Goal: Information Seeking & Learning: Learn about a topic

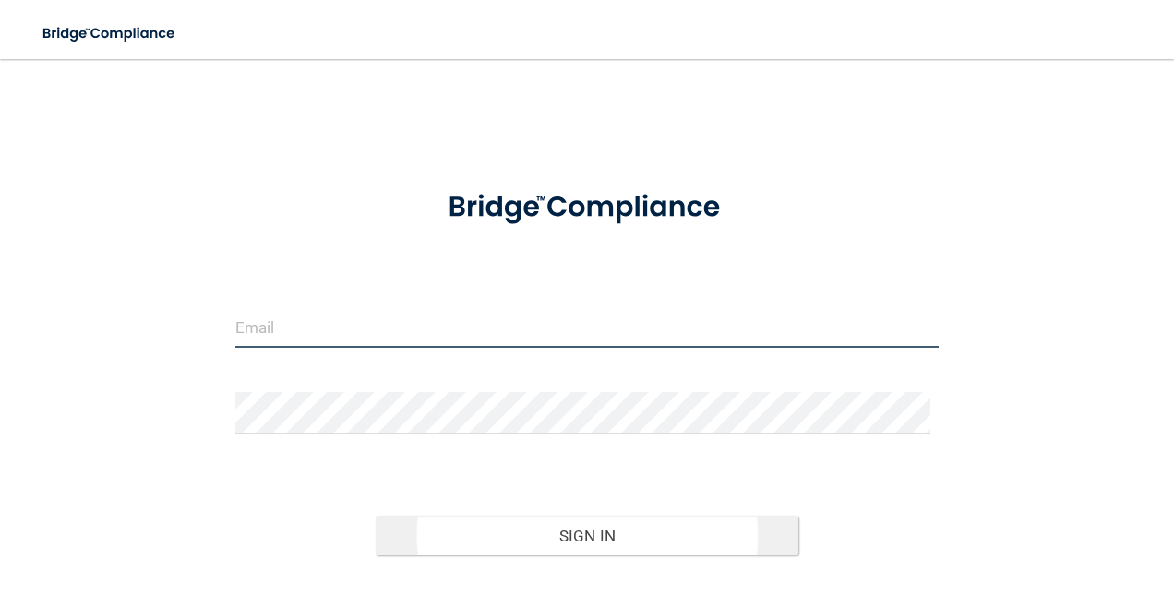
type input "[EMAIL_ADDRESS][DOMAIN_NAME]"
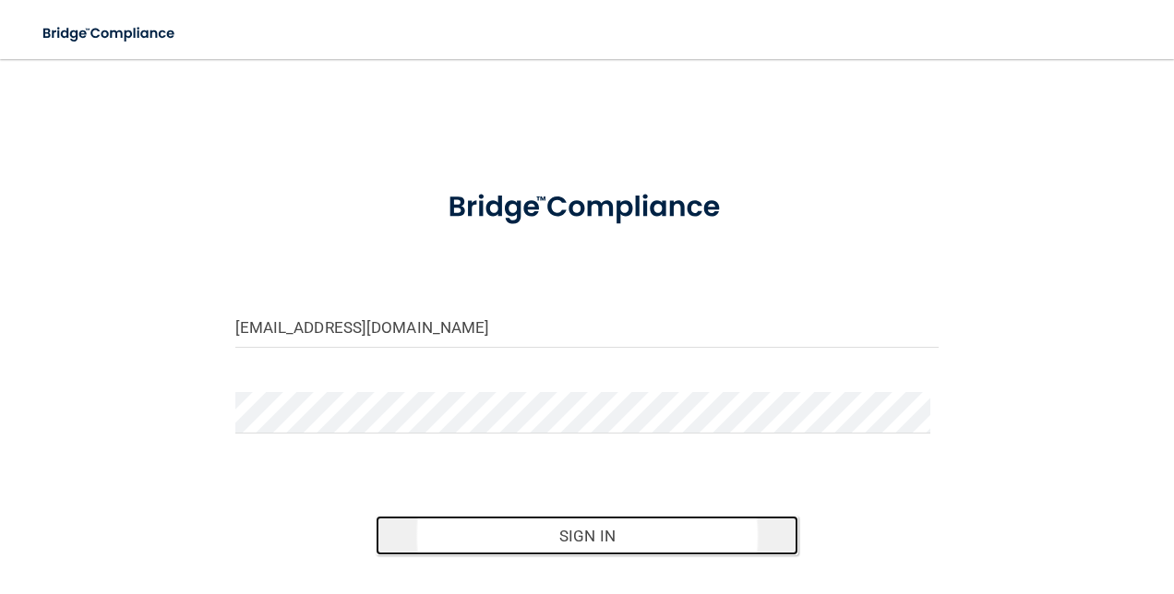
click at [580, 533] on button "Sign In" at bounding box center [587, 536] width 423 height 41
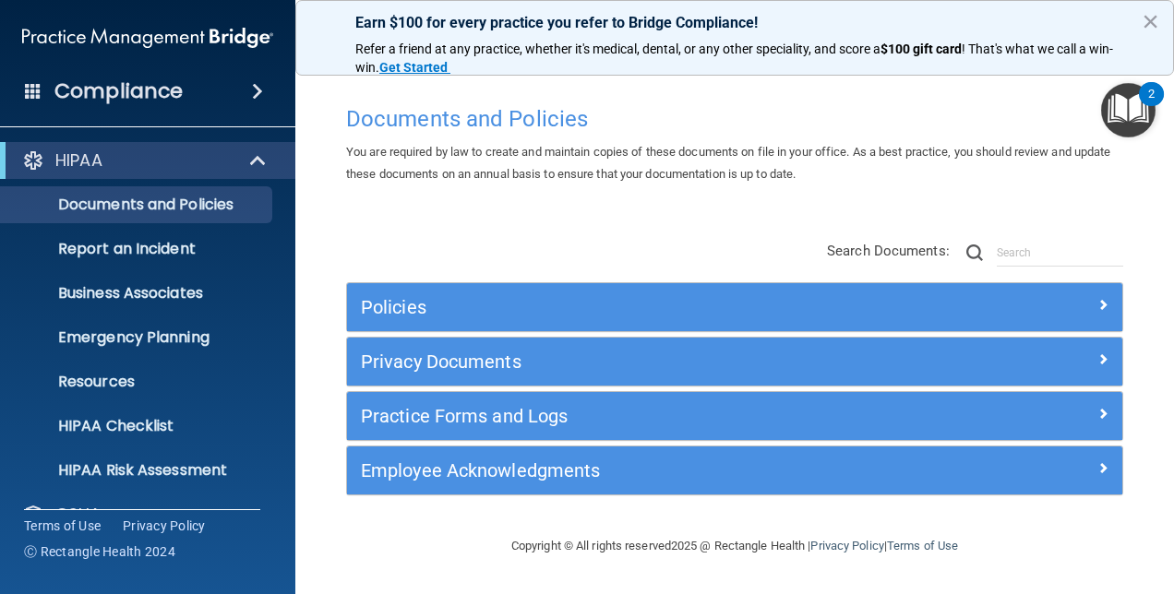
click at [1147, 100] on div "2" at bounding box center [1151, 94] width 25 height 24
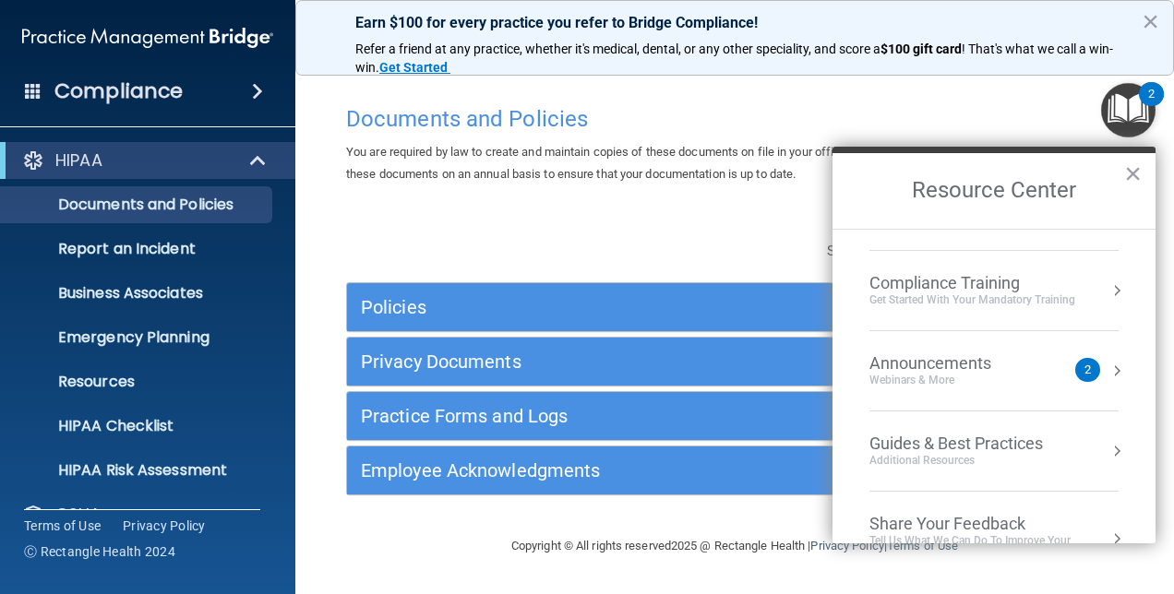
scroll to position [260, 0]
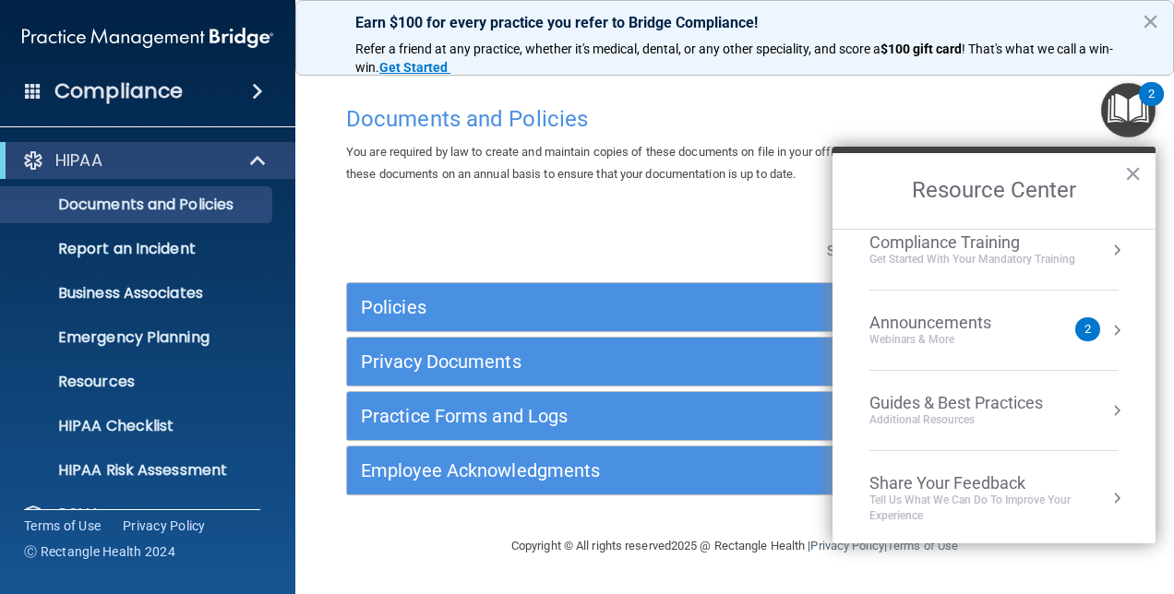
click at [1084, 329] on div "2" at bounding box center [1087, 329] width 6 height 0
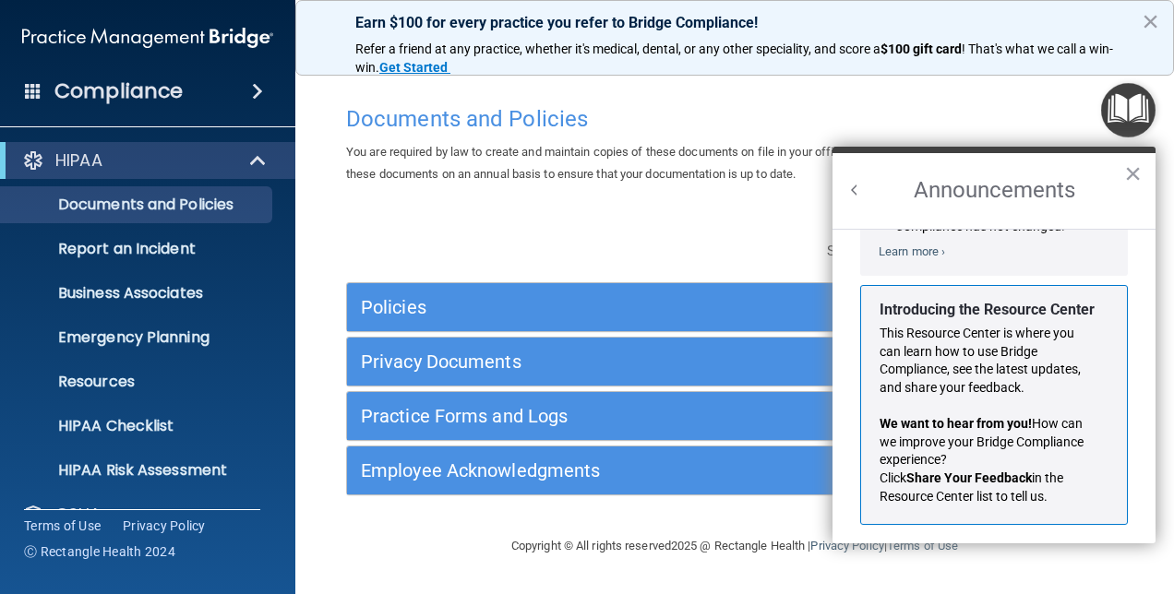
scroll to position [301, 0]
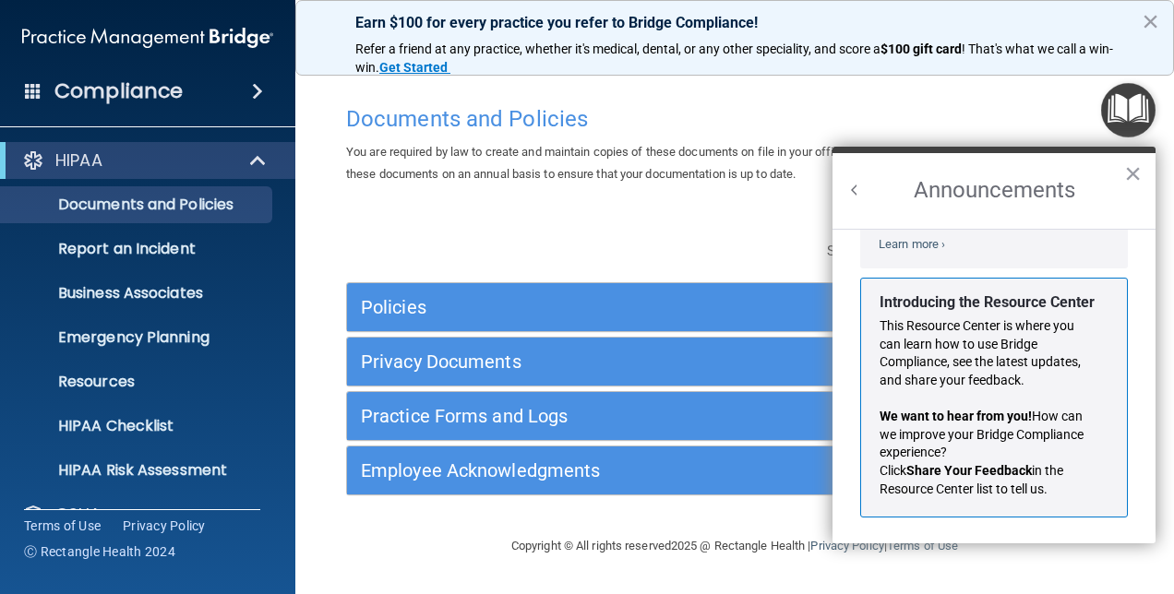
drag, startPoint x: 790, startPoint y: 235, endPoint x: 856, endPoint y: 221, distance: 67.0
click at [801, 233] on div "Policies Select All (Unselect 0) Unselect All Print Selected (0) Acceptable Use…" at bounding box center [734, 369] width 805 height 294
click at [1132, 167] on button "×" at bounding box center [1133, 174] width 18 height 30
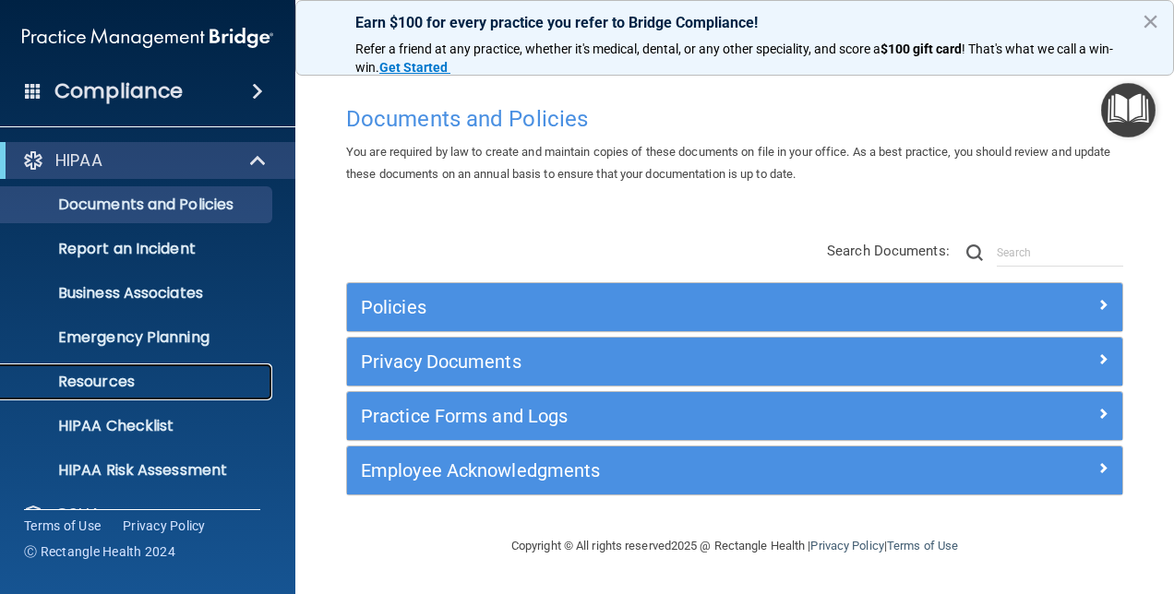
click at [108, 371] on link "Resources" at bounding box center [127, 382] width 291 height 37
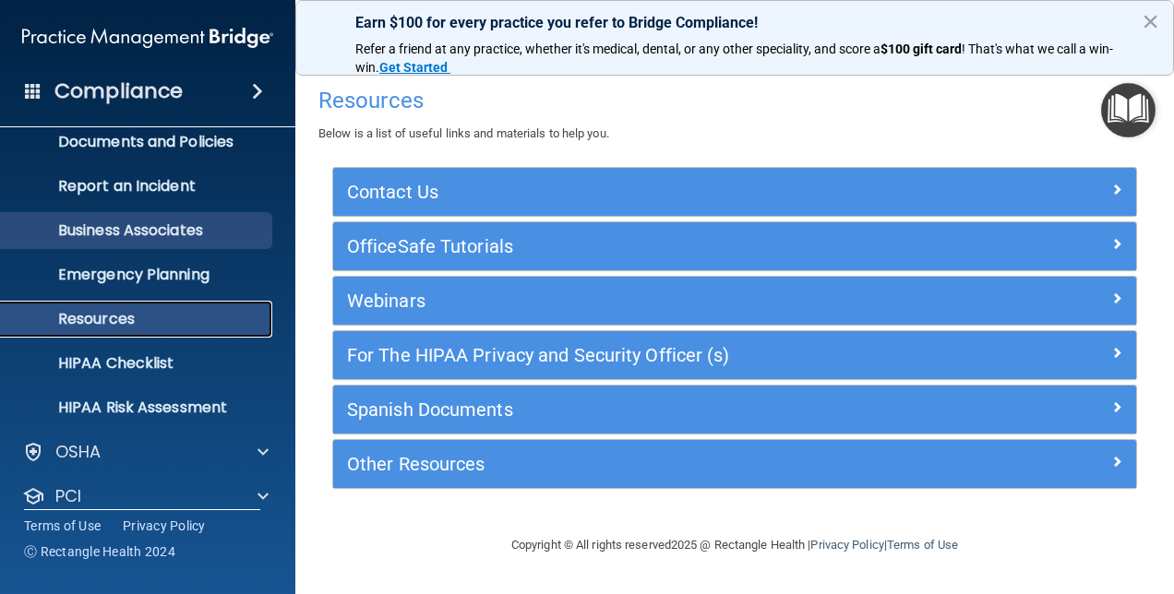
scroll to position [92, 0]
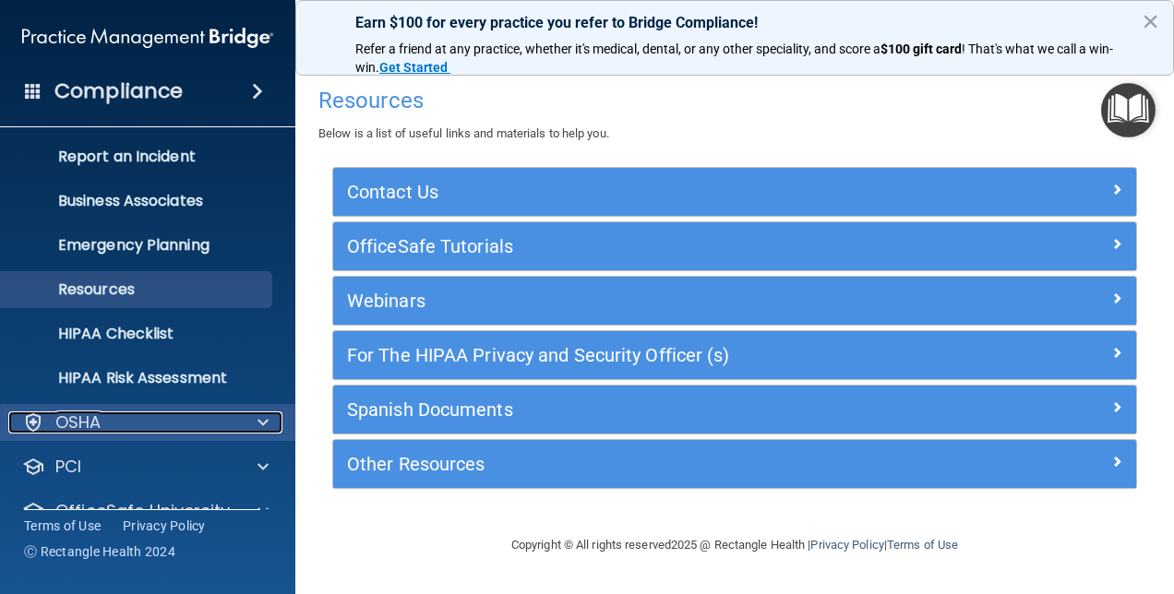
drag, startPoint x: 262, startPoint y: 418, endPoint x: 259, endPoint y: 428, distance: 10.5
click at [262, 419] on span at bounding box center [262, 423] width 11 height 22
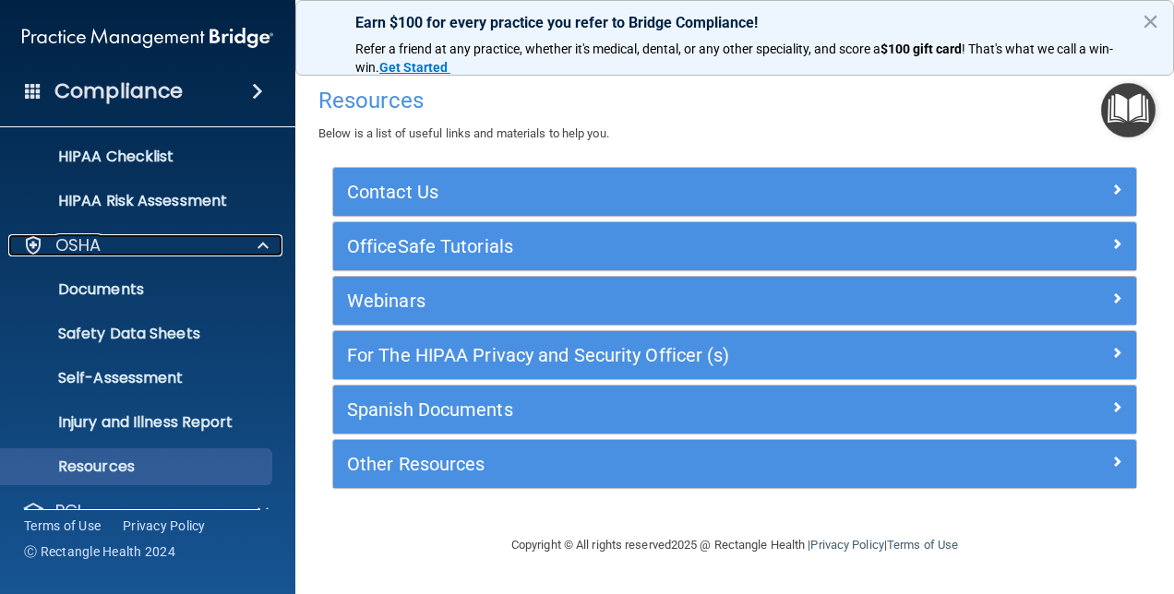
scroll to position [277, 0]
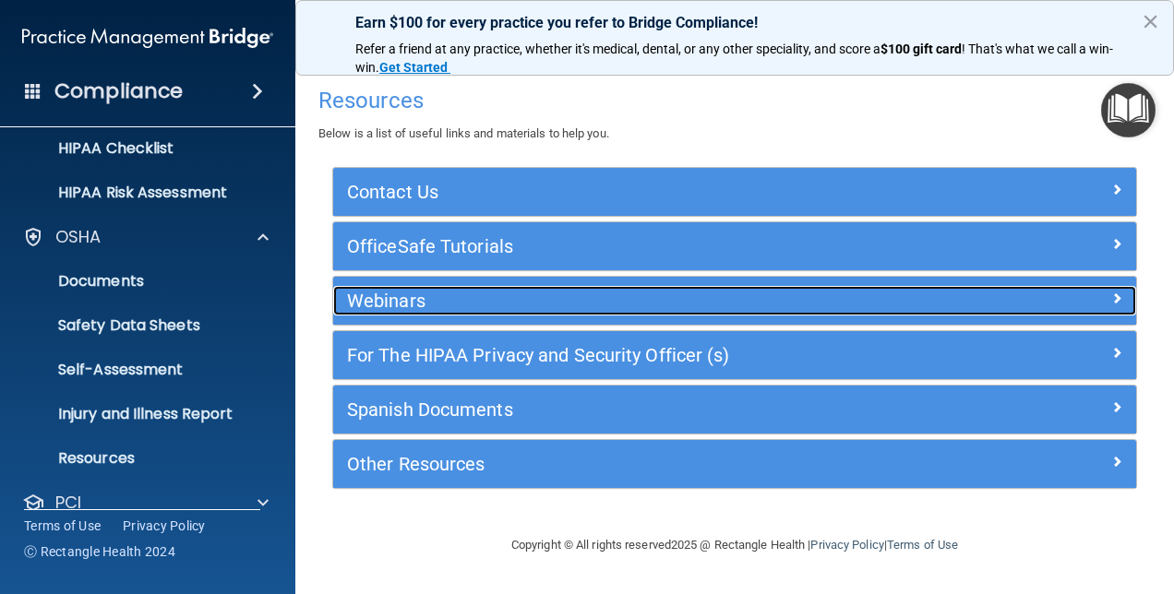
click at [1119, 295] on span at bounding box center [1116, 298] width 11 height 22
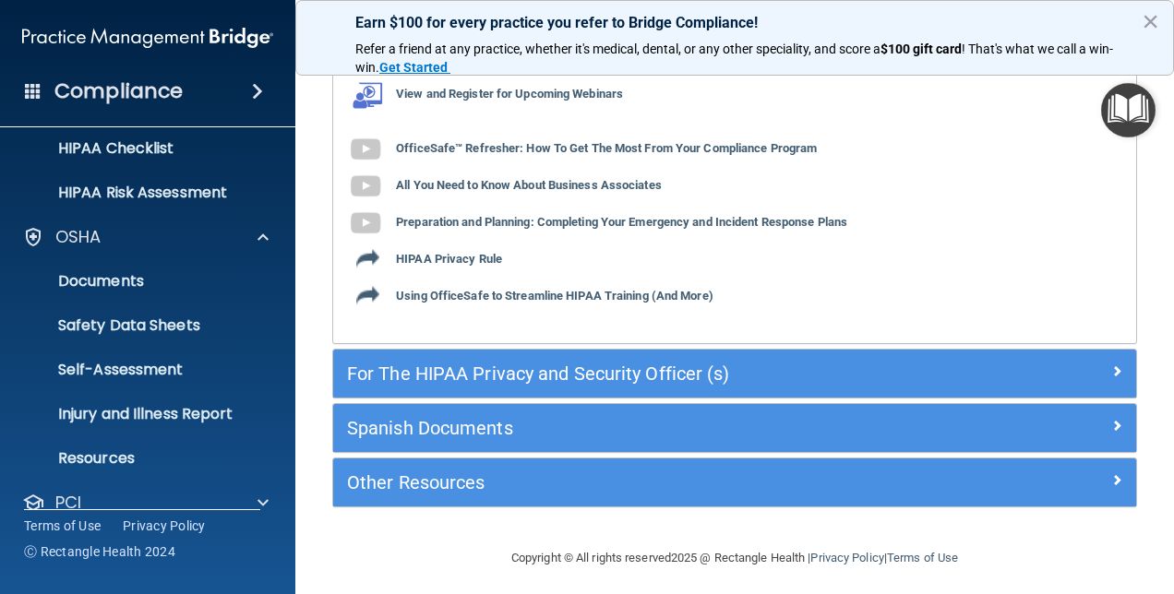
scroll to position [276, 0]
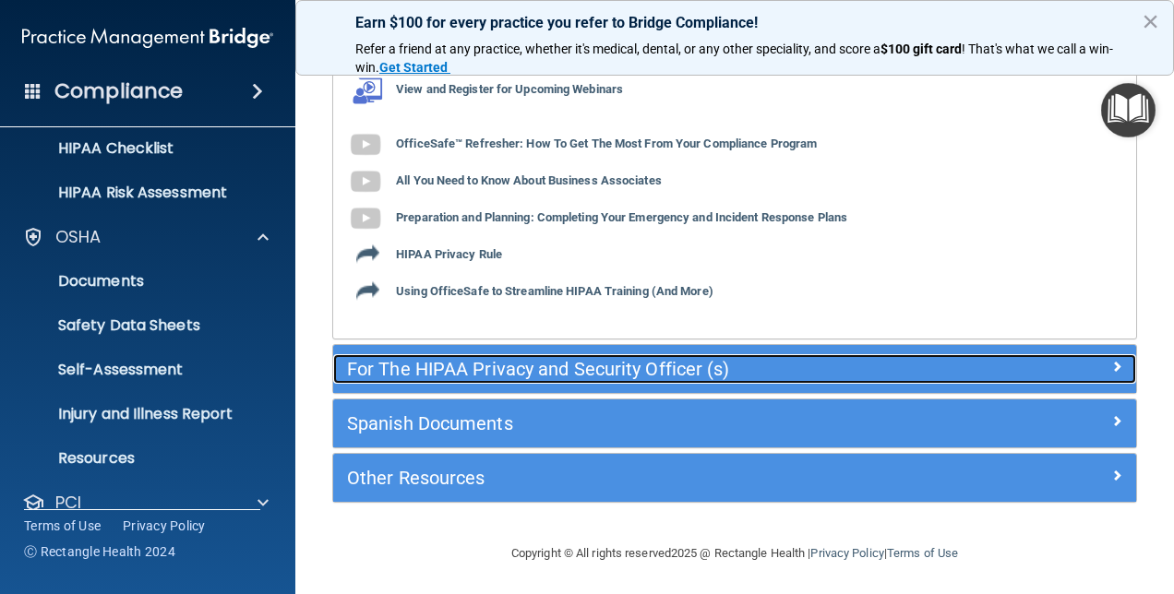
click at [671, 364] on h5 "For The HIPAA Privacy and Security Officer (s)" at bounding box center [634, 369] width 575 height 20
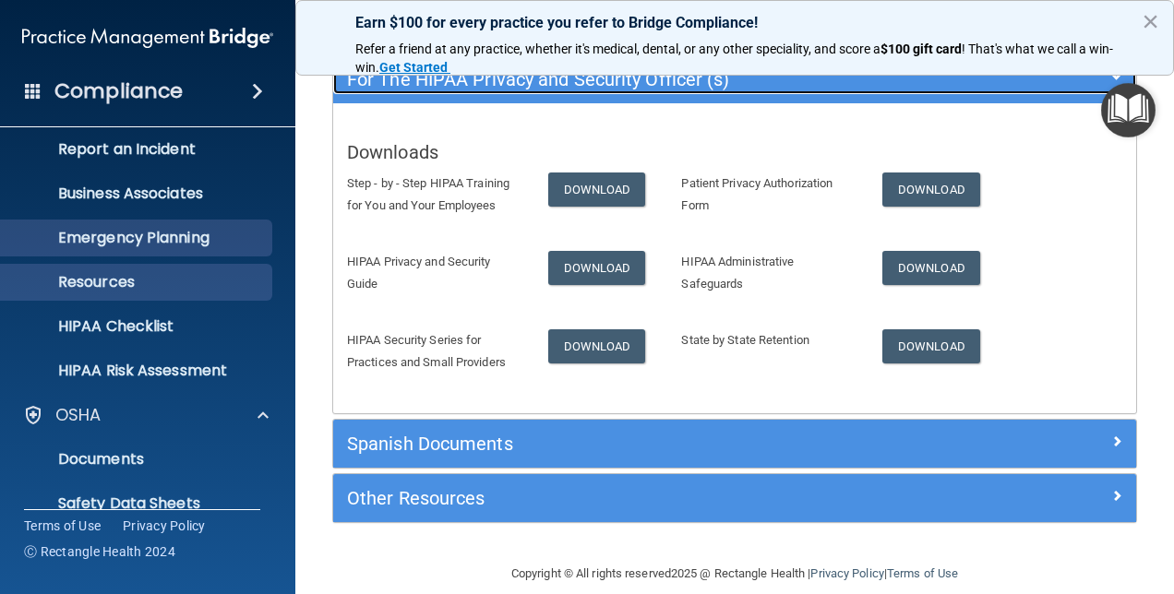
scroll to position [92, 0]
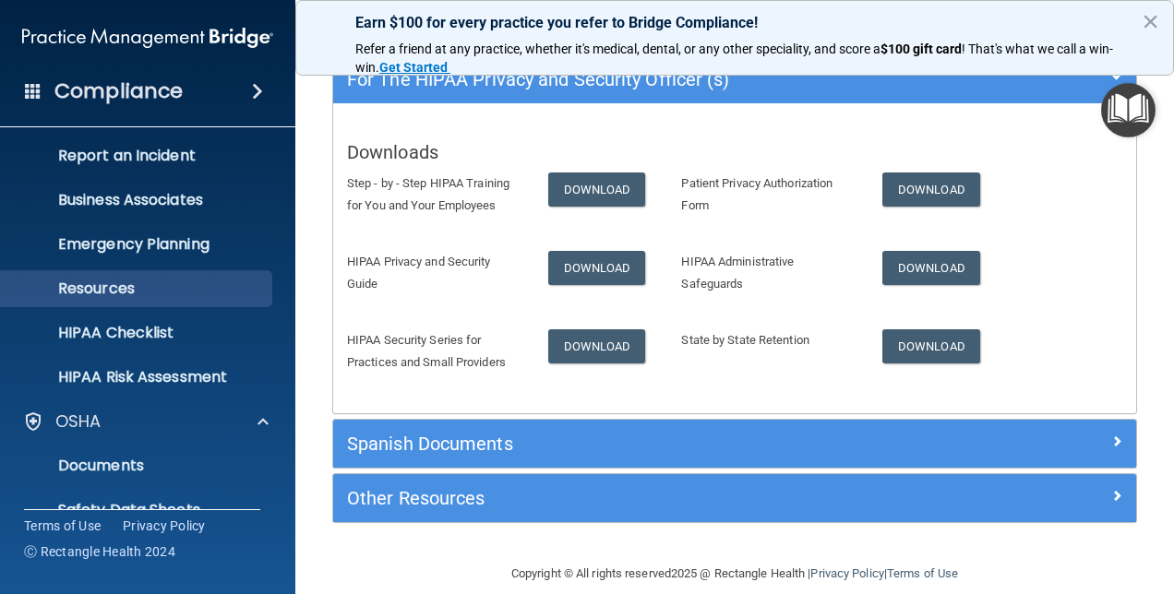
click at [41, 90] on span at bounding box center [33, 90] width 17 height 17
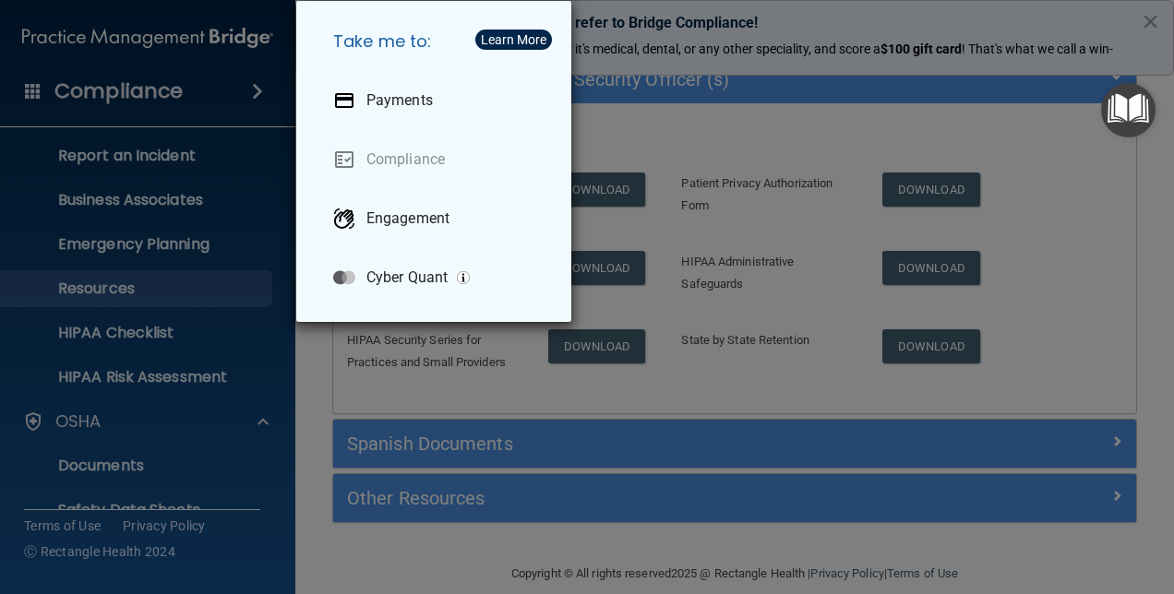
click at [884, 16] on div "Take me to: Payments Compliance Engagement Cyber Quant" at bounding box center [587, 297] width 1174 height 594
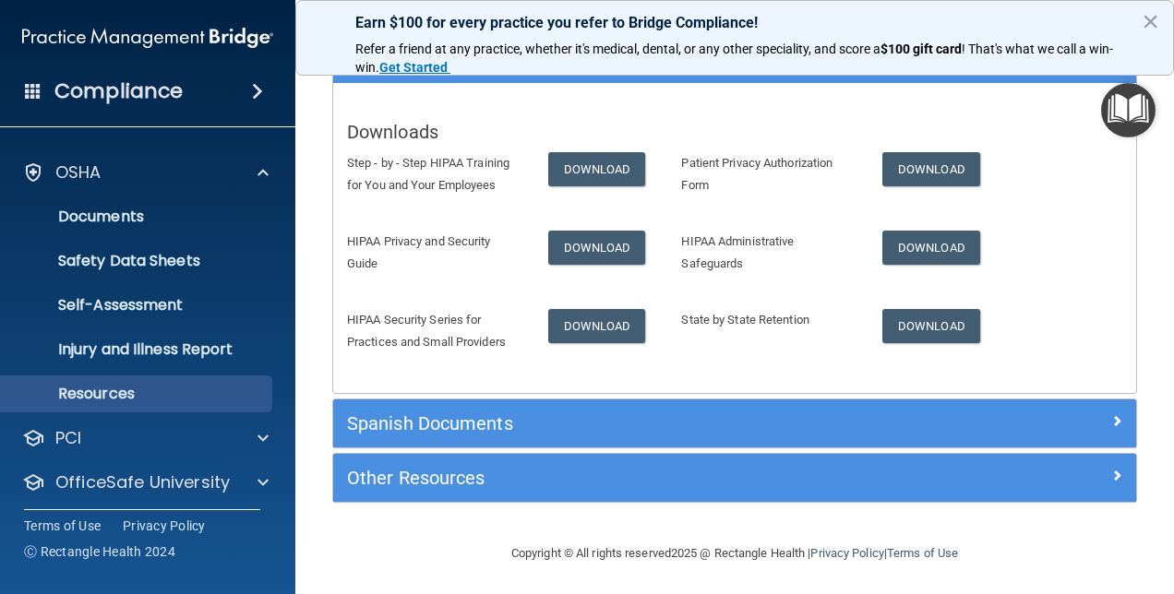
scroll to position [392, 0]
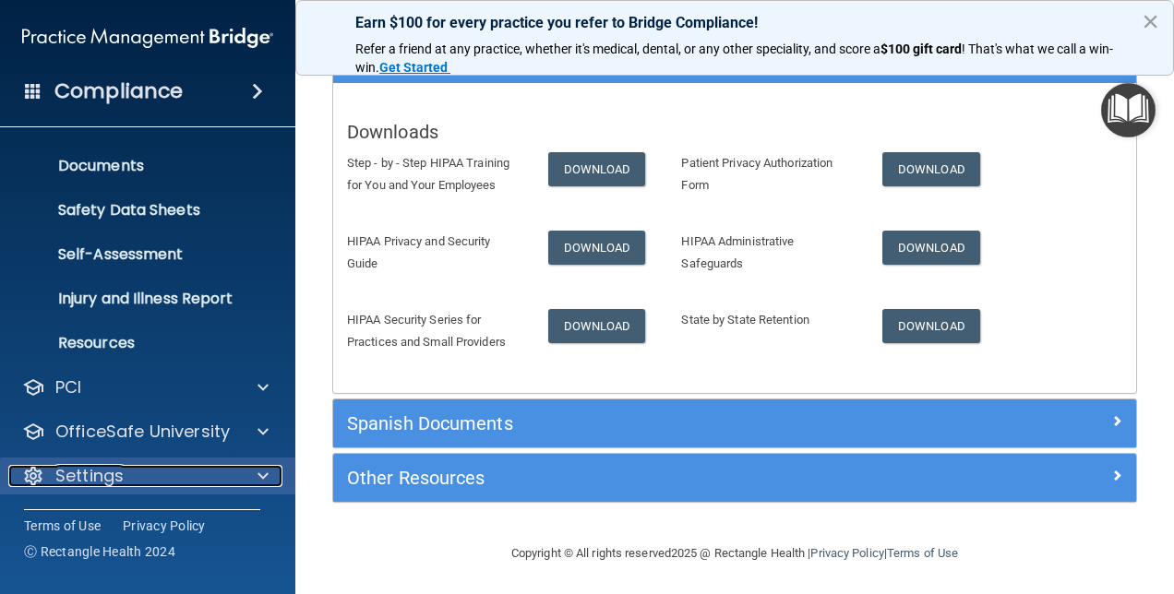
click at [109, 474] on p "Settings" at bounding box center [89, 476] width 68 height 22
click at [262, 473] on span at bounding box center [262, 476] width 11 height 22
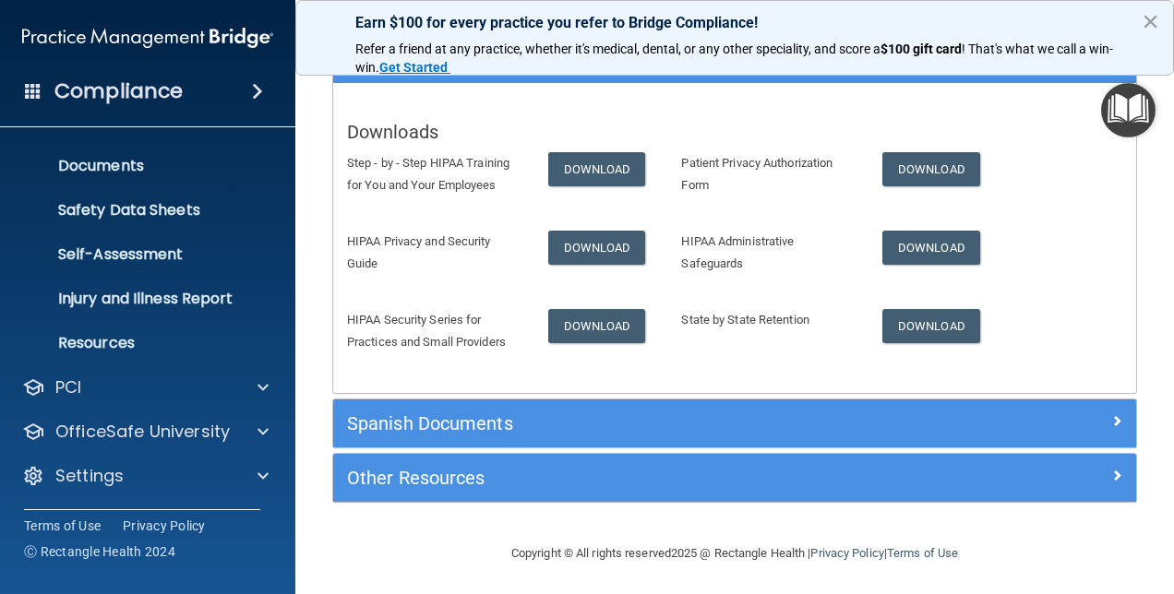
drag, startPoint x: 399, startPoint y: 532, endPoint x: 308, endPoint y: 521, distance: 91.1
click at [399, 532] on div "Copyright © All rights reserved 2025 @ Rectangle Health | Privacy Policy | Term…" at bounding box center [735, 553] width 674 height 59
drag, startPoint x: 385, startPoint y: 527, endPoint x: 361, endPoint y: 552, distance: 34.6
click at [386, 527] on footer "Copyright © All rights reserved 2025 @ Rectangle Health | Privacy Policy | Term…" at bounding box center [734, 551] width 805 height 55
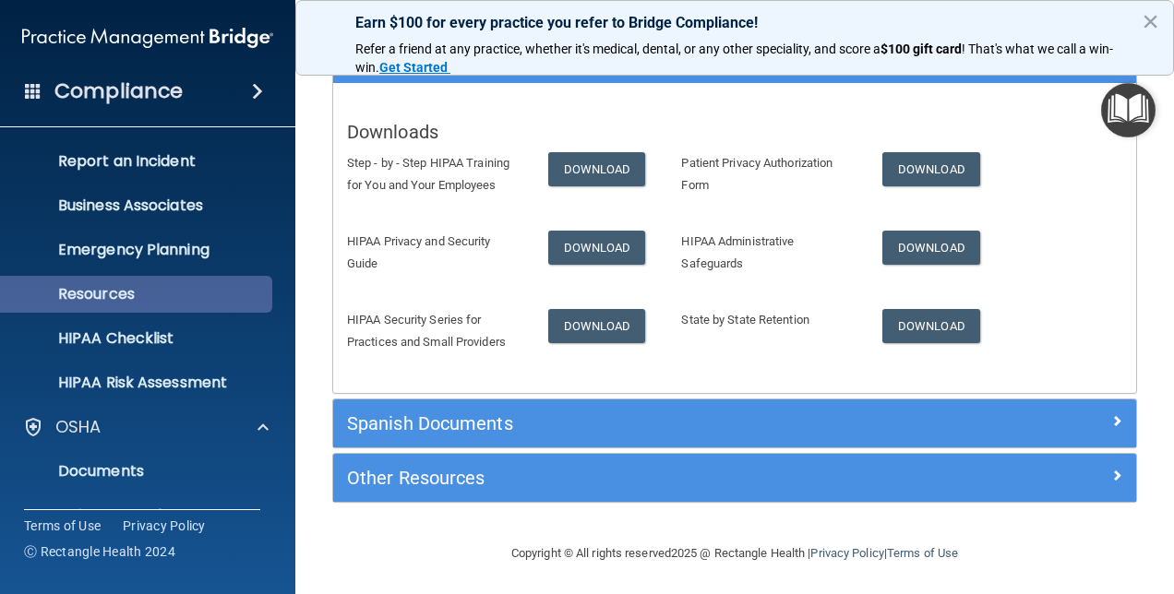
scroll to position [277, 0]
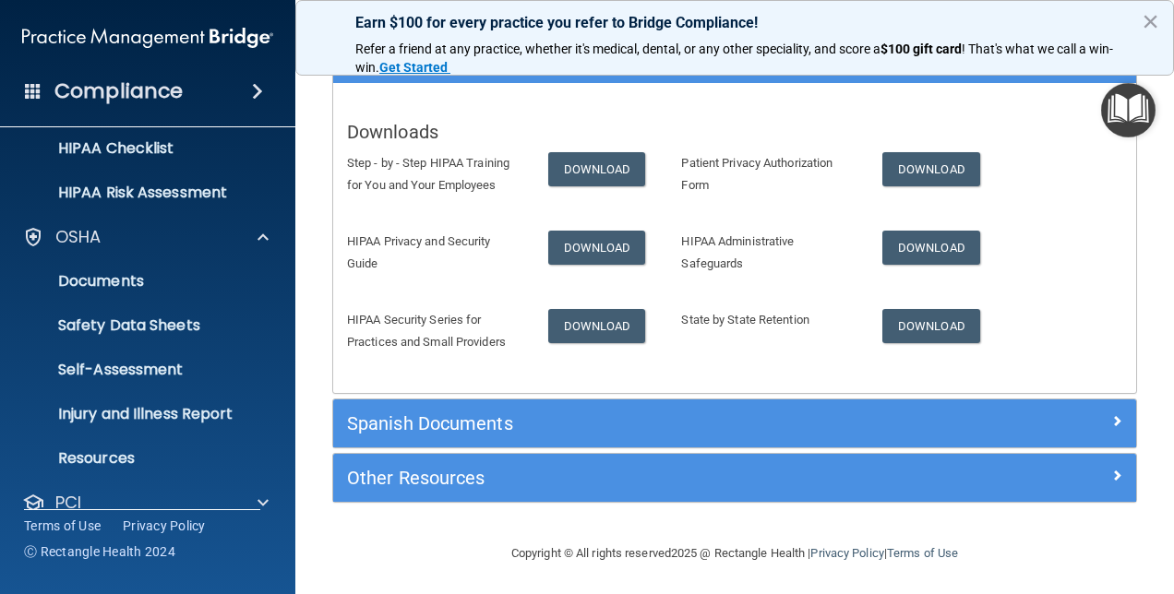
click at [327, 43] on div "Earn $100 for every practice you refer to Bridge Compliance! Refer a friend at …" at bounding box center [734, 38] width 879 height 76
